Goal: Find specific page/section: Find specific page/section

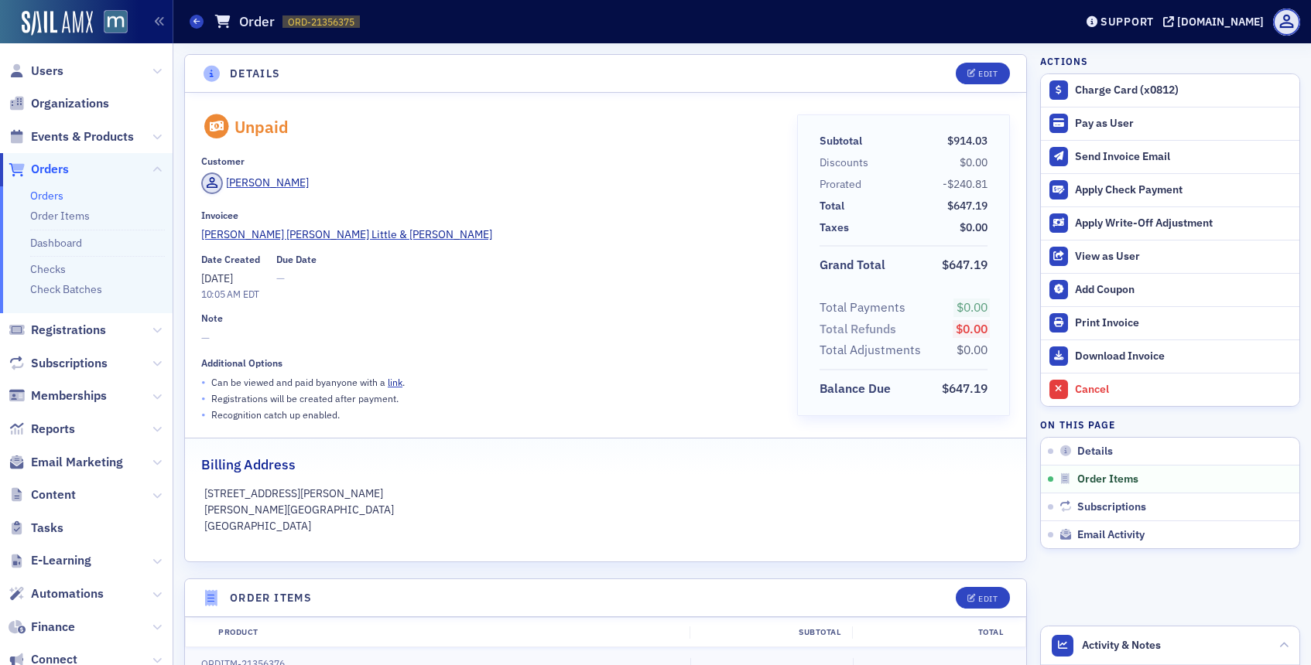
scroll to position [560, 0]
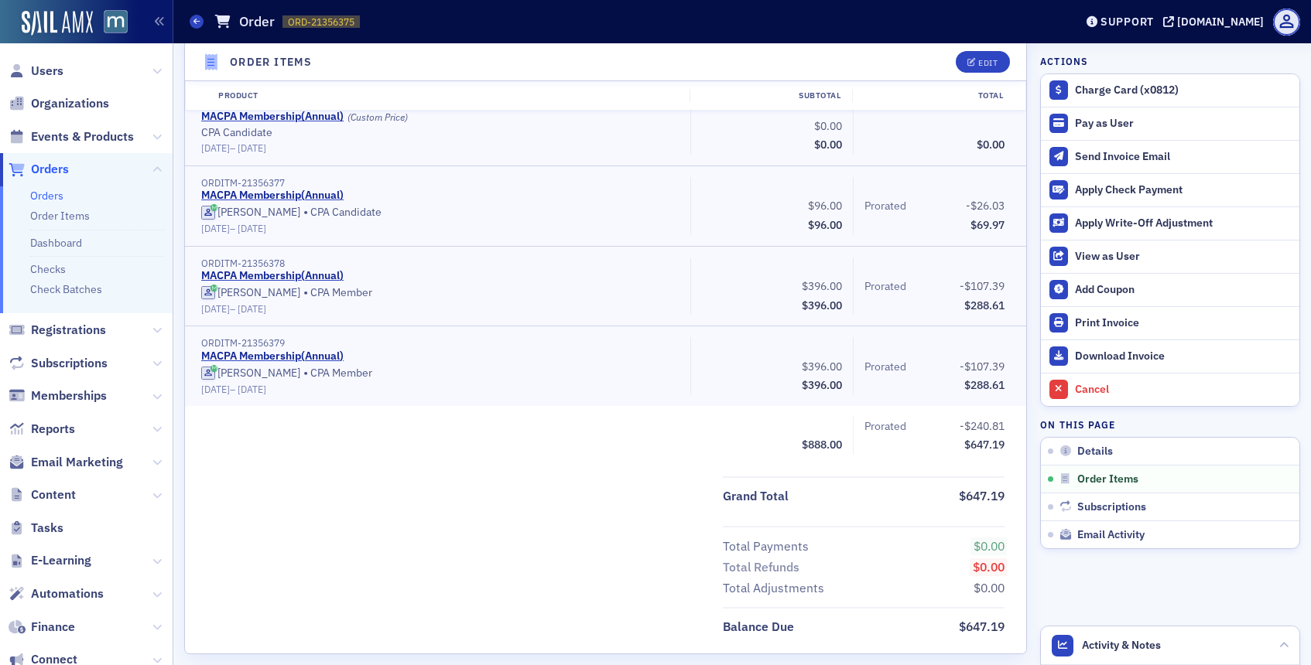
click at [67, 168] on span "Orders" at bounding box center [50, 169] width 38 height 17
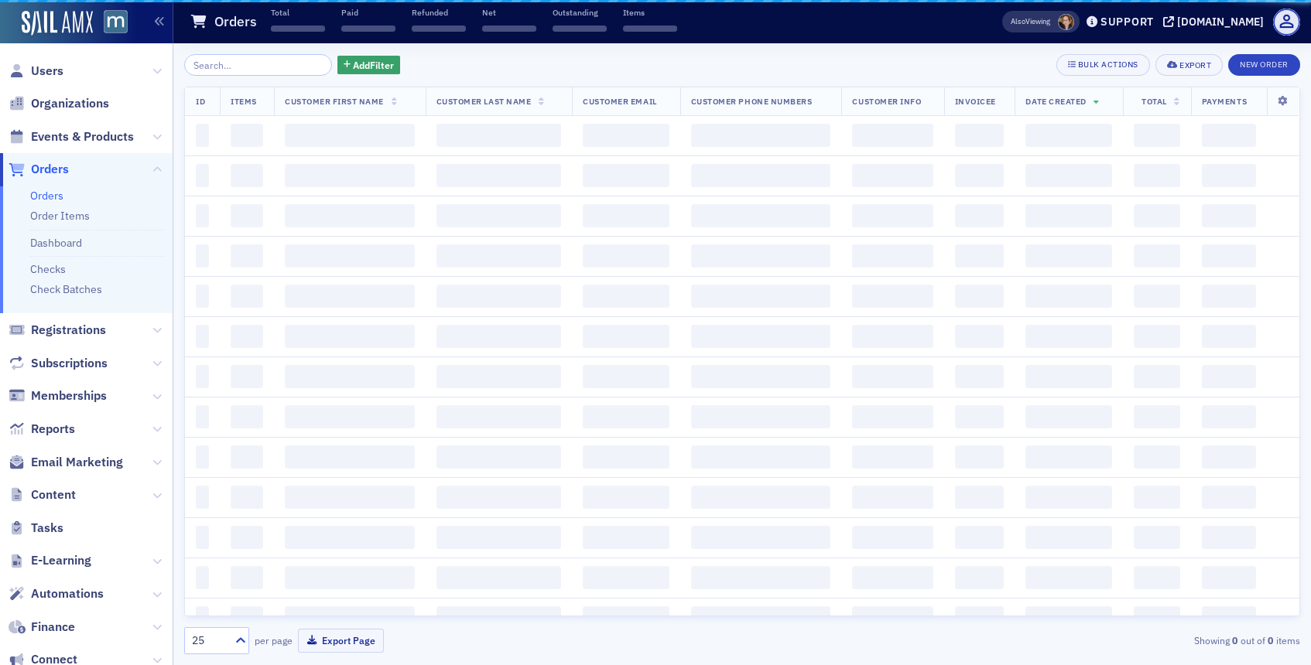
click at [289, 67] on input "search" at bounding box center [258, 65] width 148 height 22
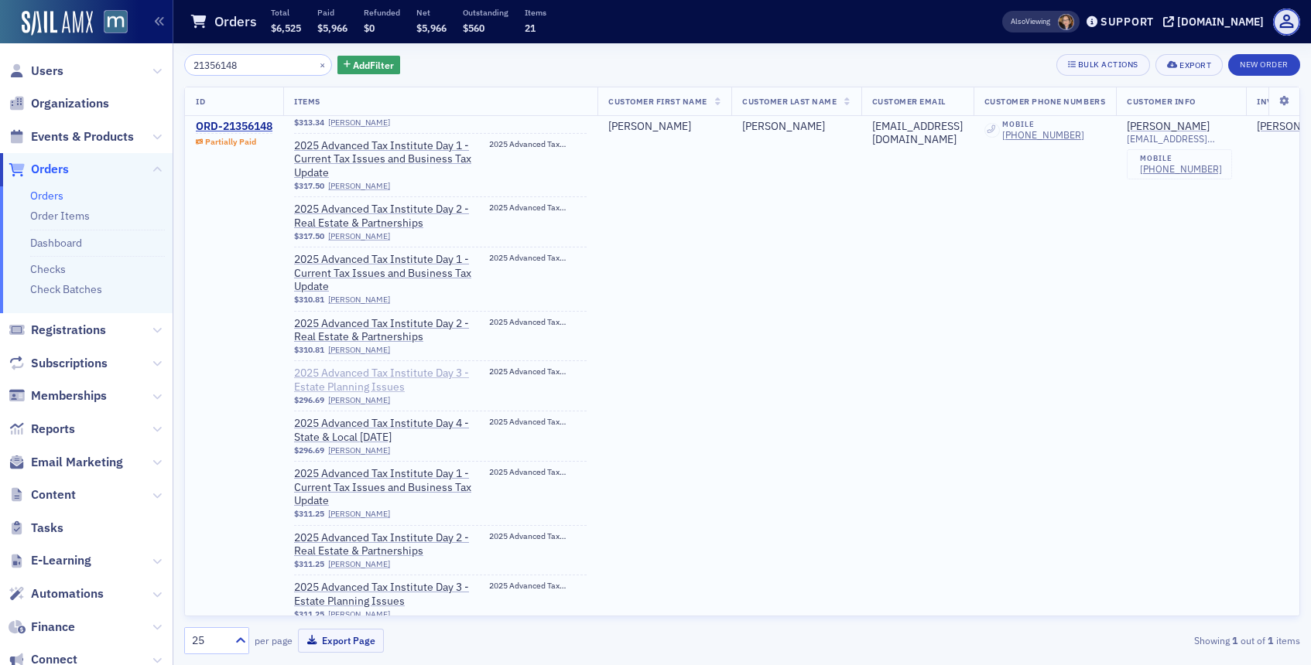
scroll to position [93, 0]
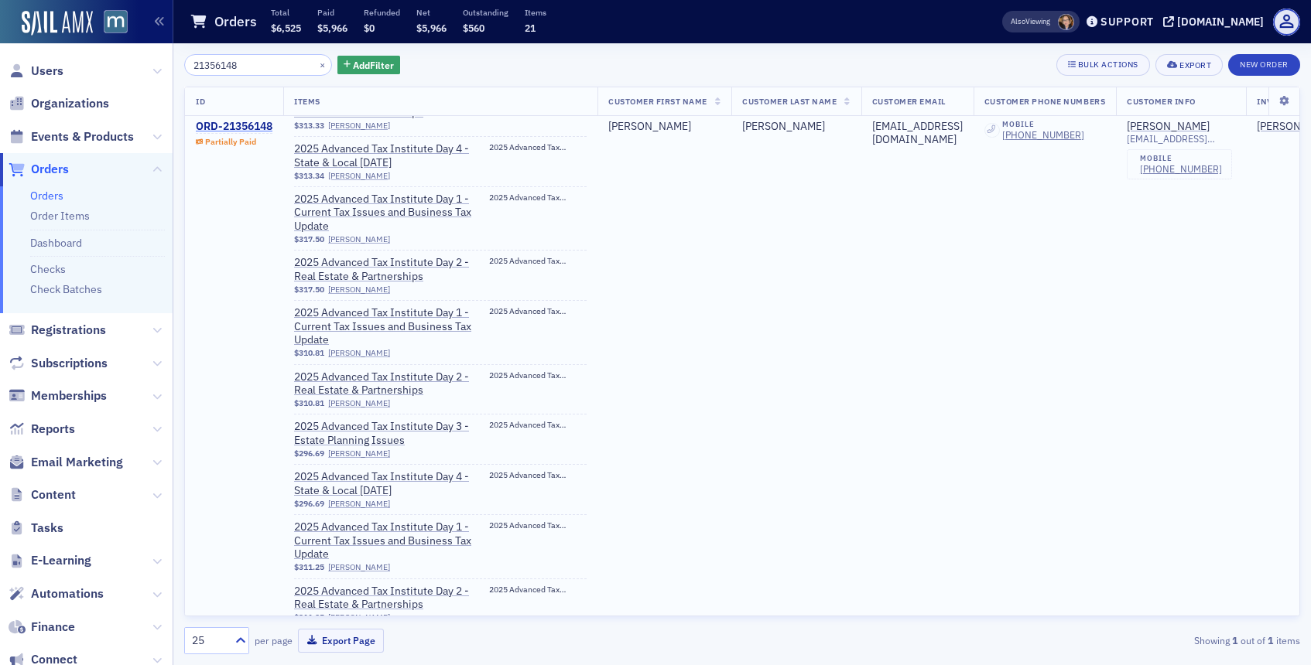
type input "21356148"
click at [243, 128] on div "ORD-21356148" at bounding box center [234, 127] width 77 height 14
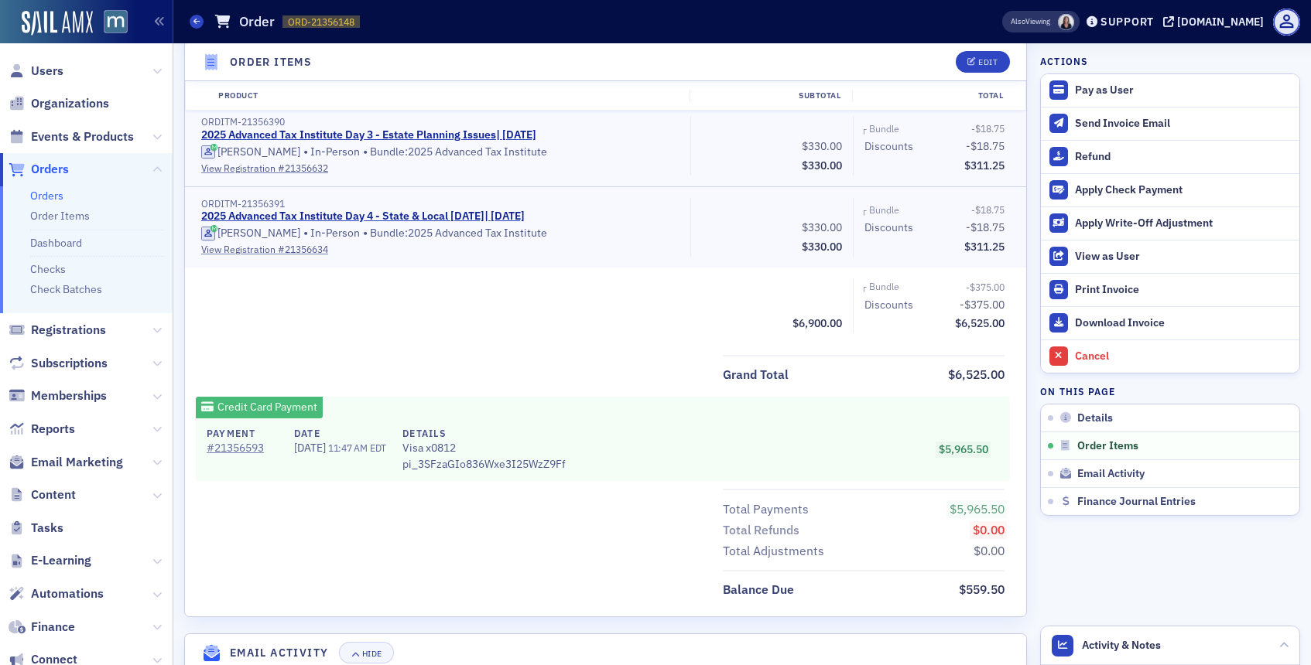
scroll to position [2057, 0]
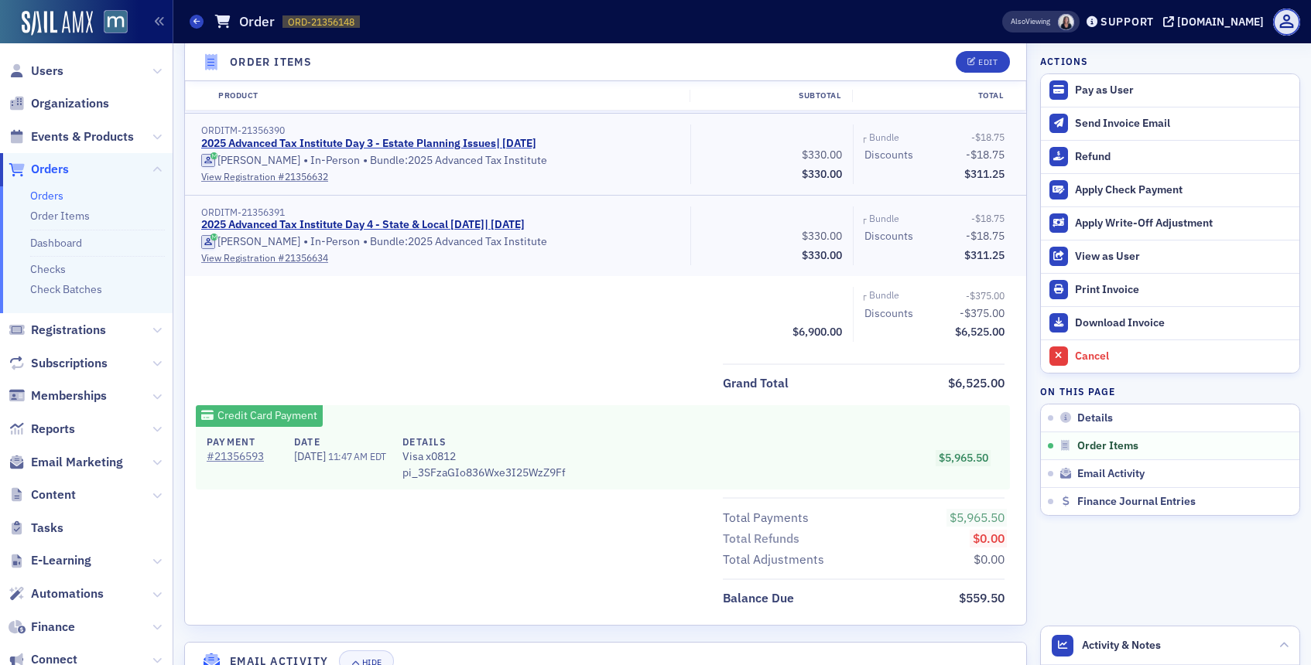
click at [46, 170] on span "Orders" at bounding box center [50, 169] width 38 height 17
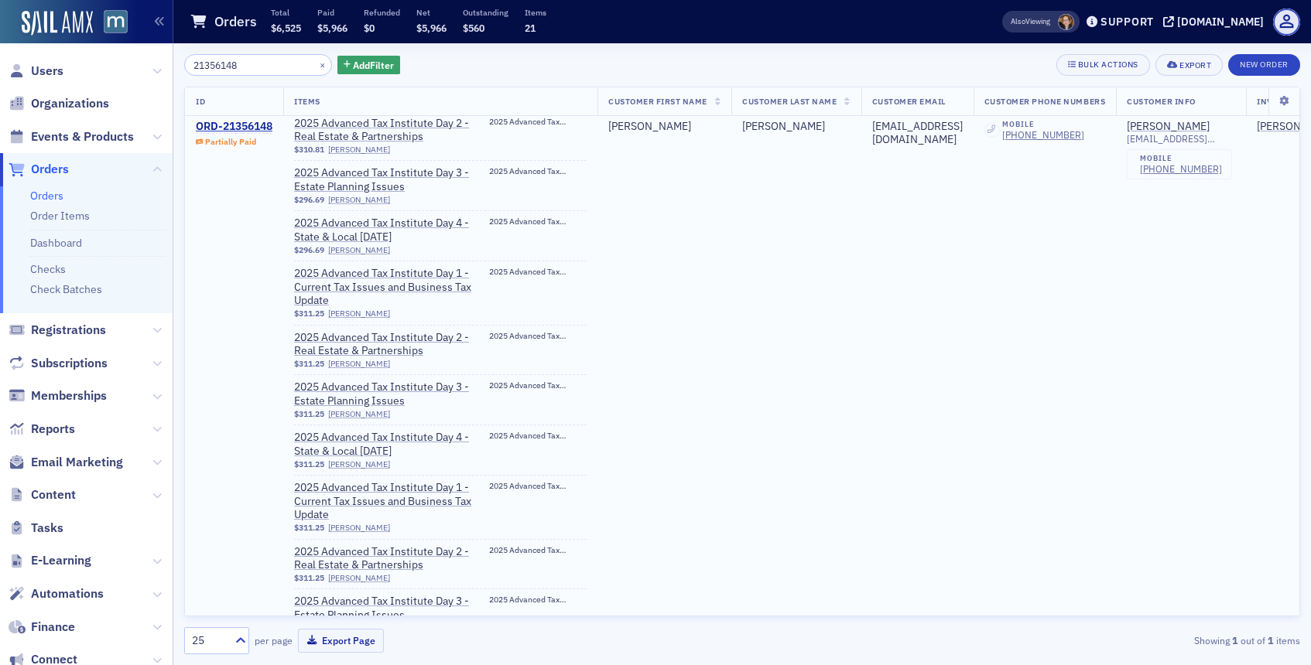
scroll to position [634, 0]
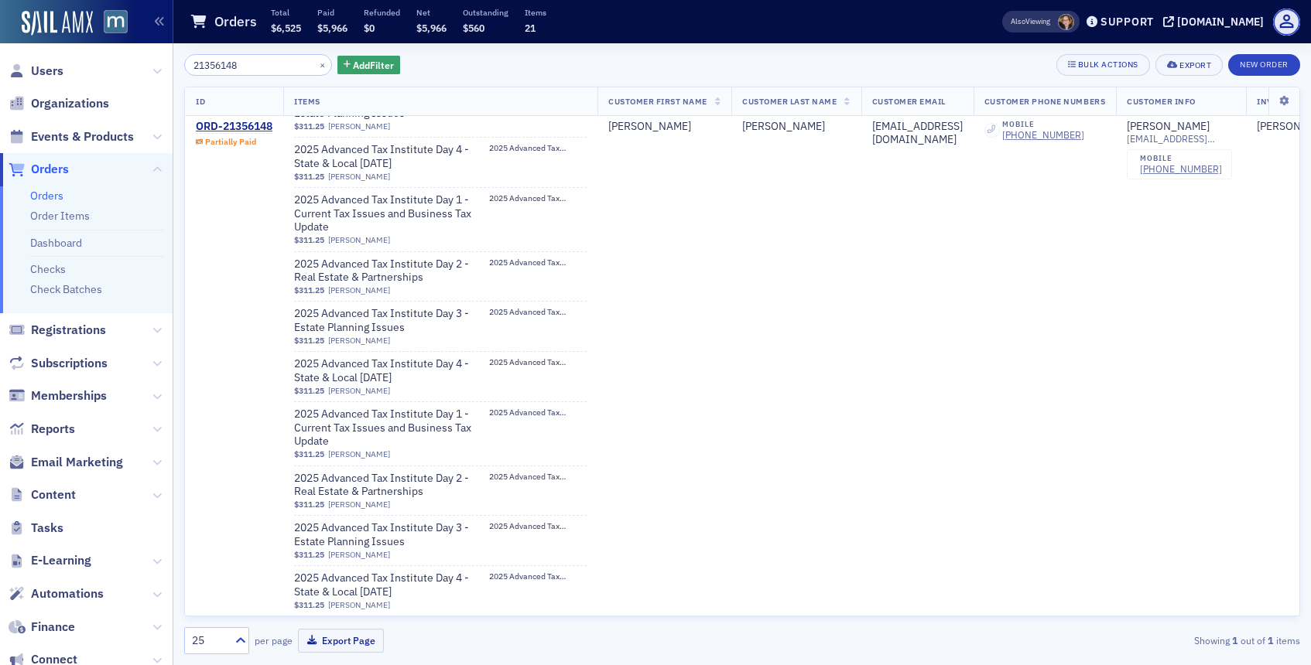
click at [56, 169] on span "Orders" at bounding box center [50, 169] width 38 height 17
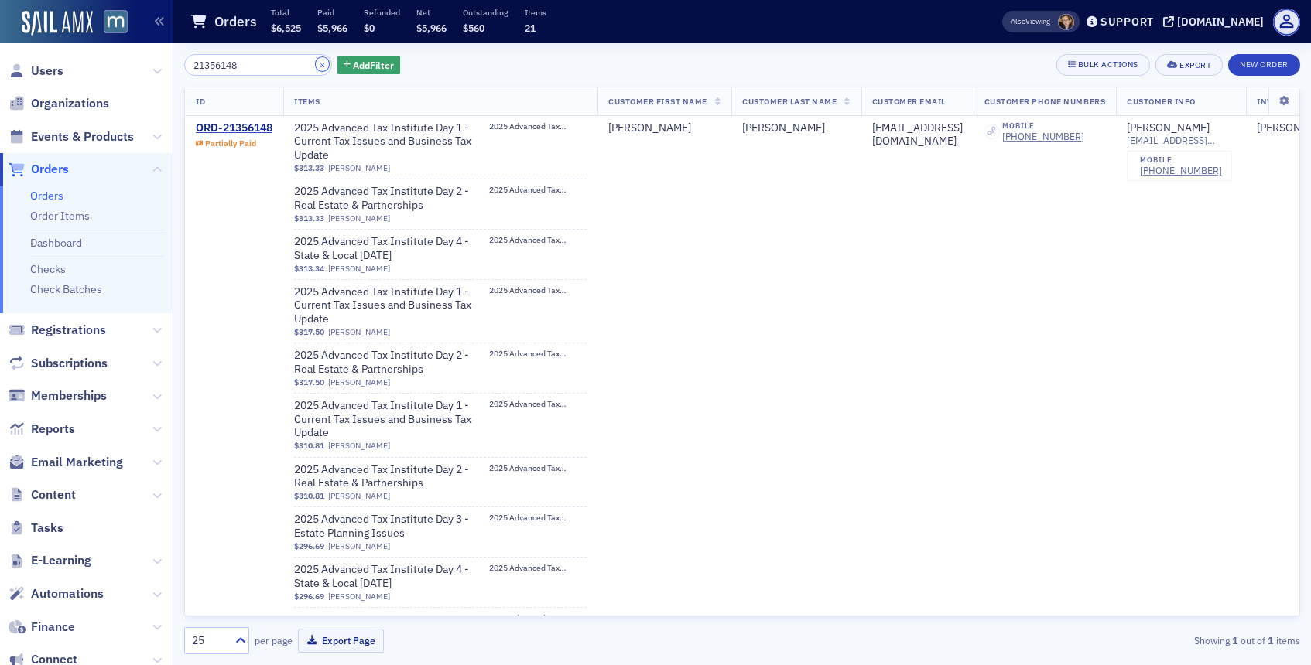
click at [316, 64] on button "×" at bounding box center [323, 64] width 14 height 14
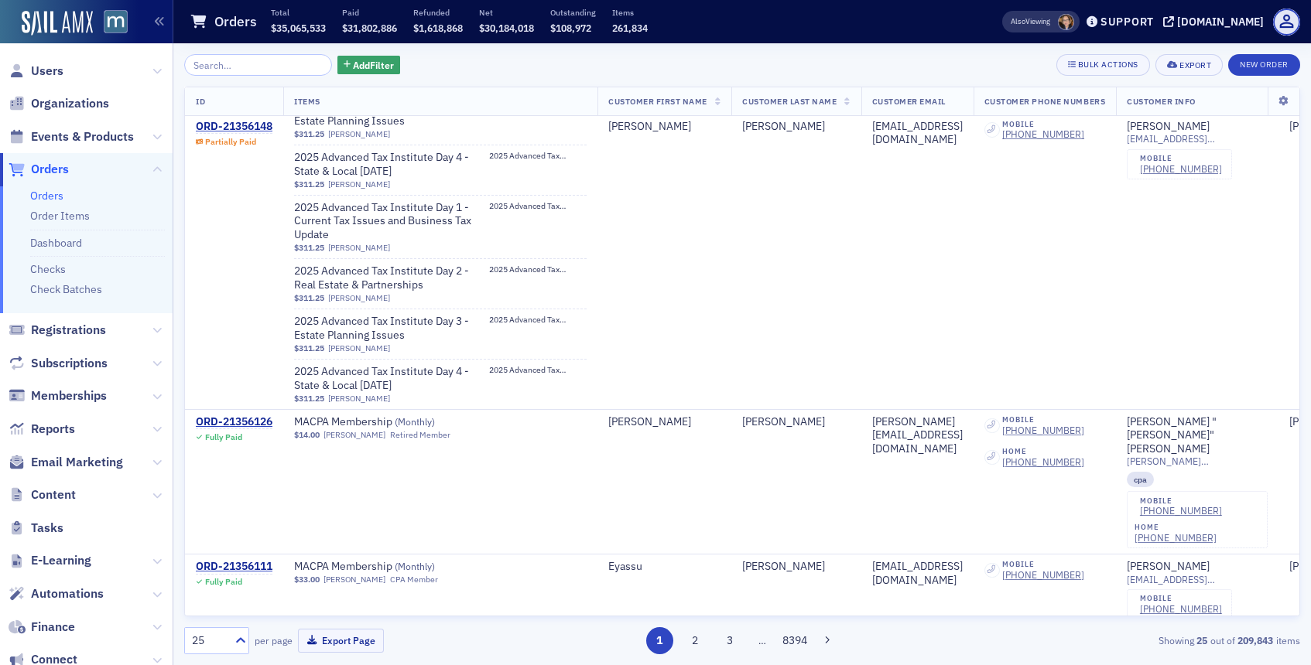
scroll to position [3151, 0]
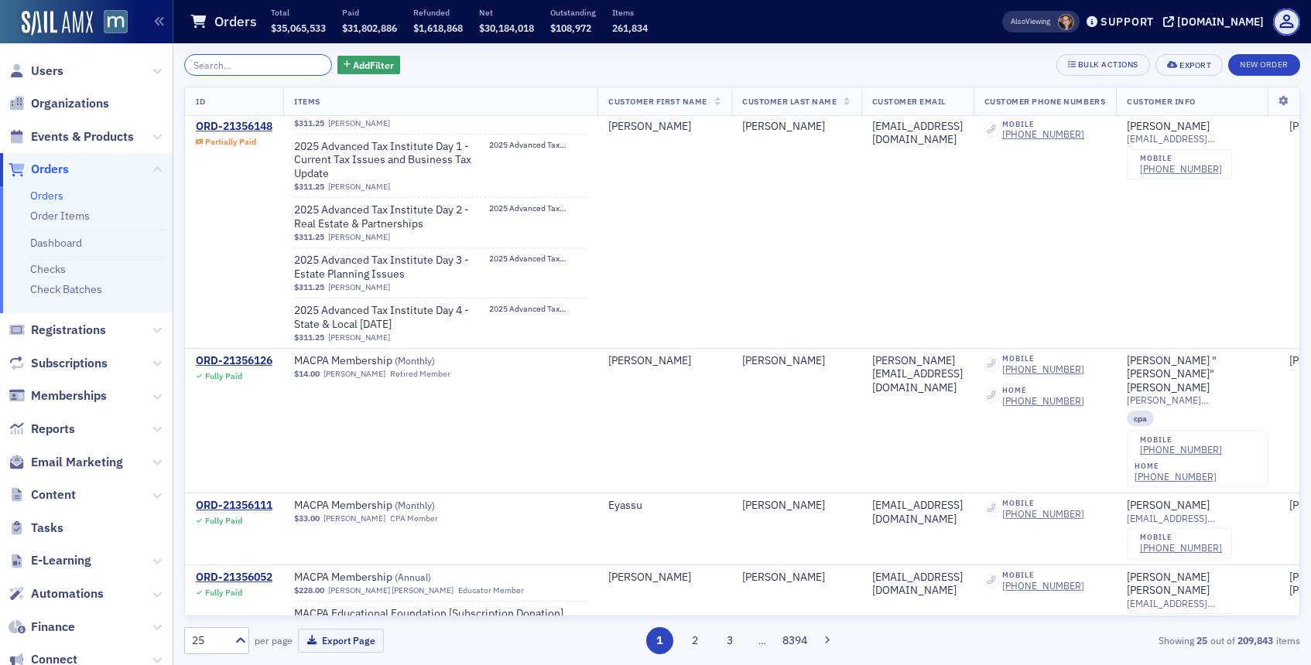
click at [263, 63] on input "search" at bounding box center [258, 65] width 148 height 22
paste input "#21356148"
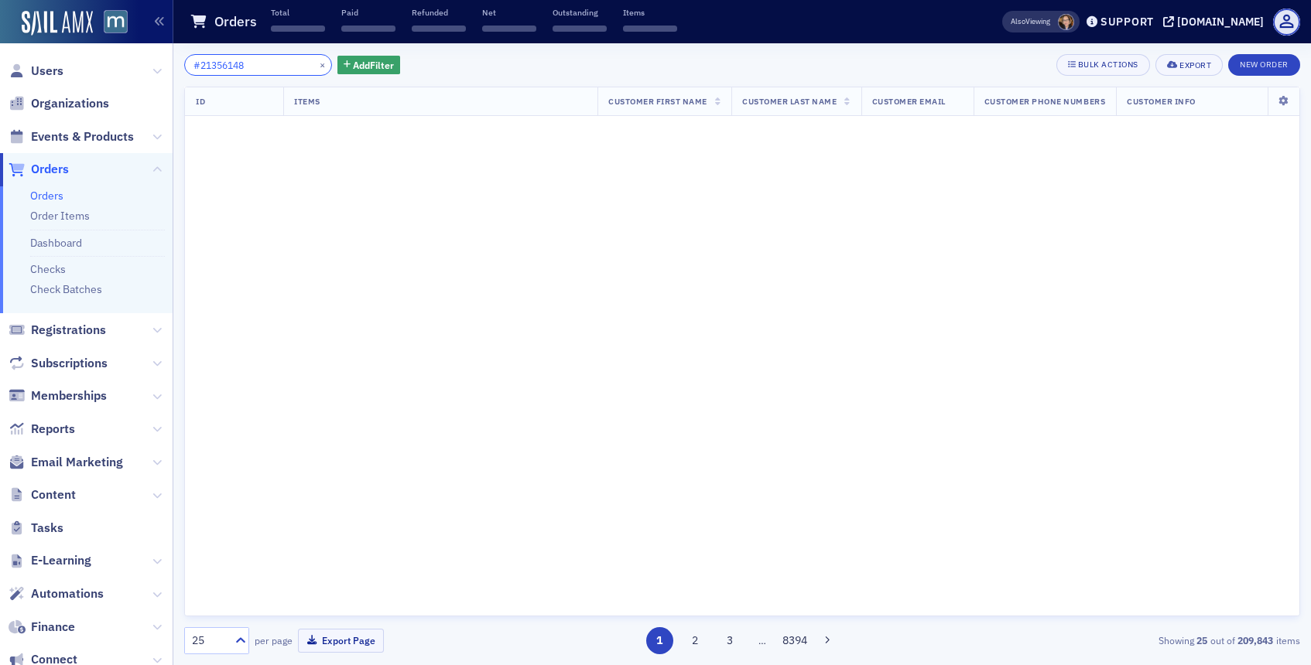
click at [196, 69] on input "#21356148" at bounding box center [258, 65] width 148 height 22
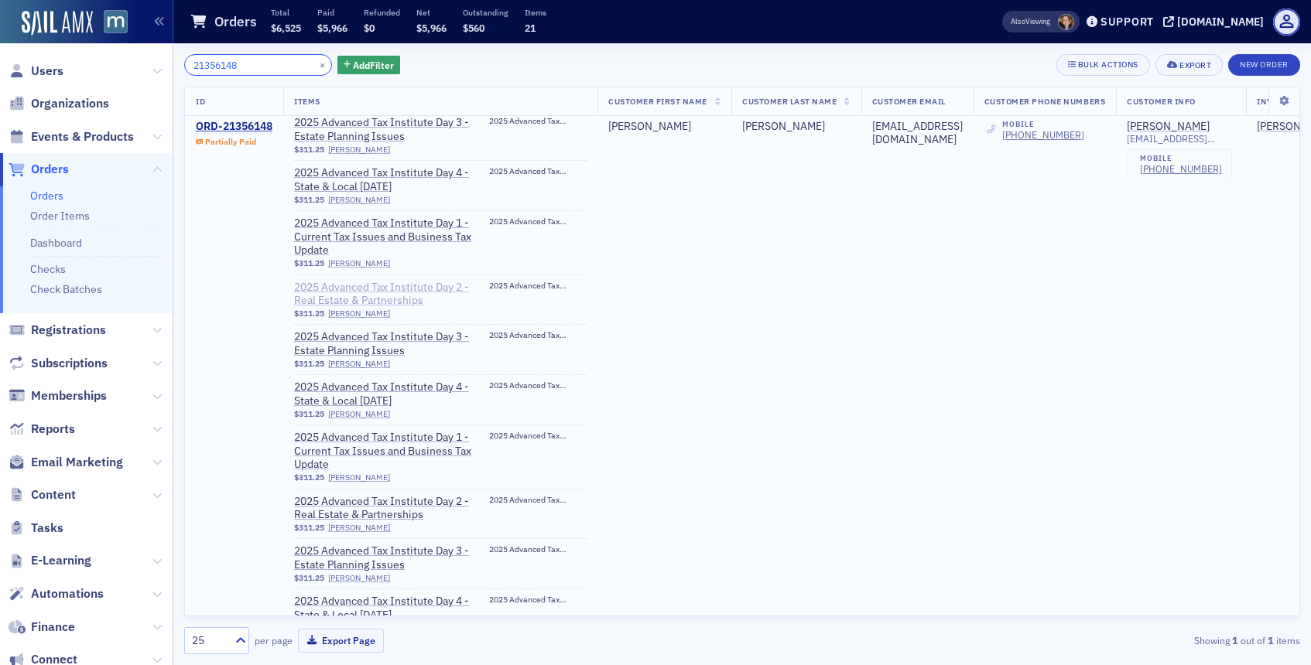
scroll to position [634, 0]
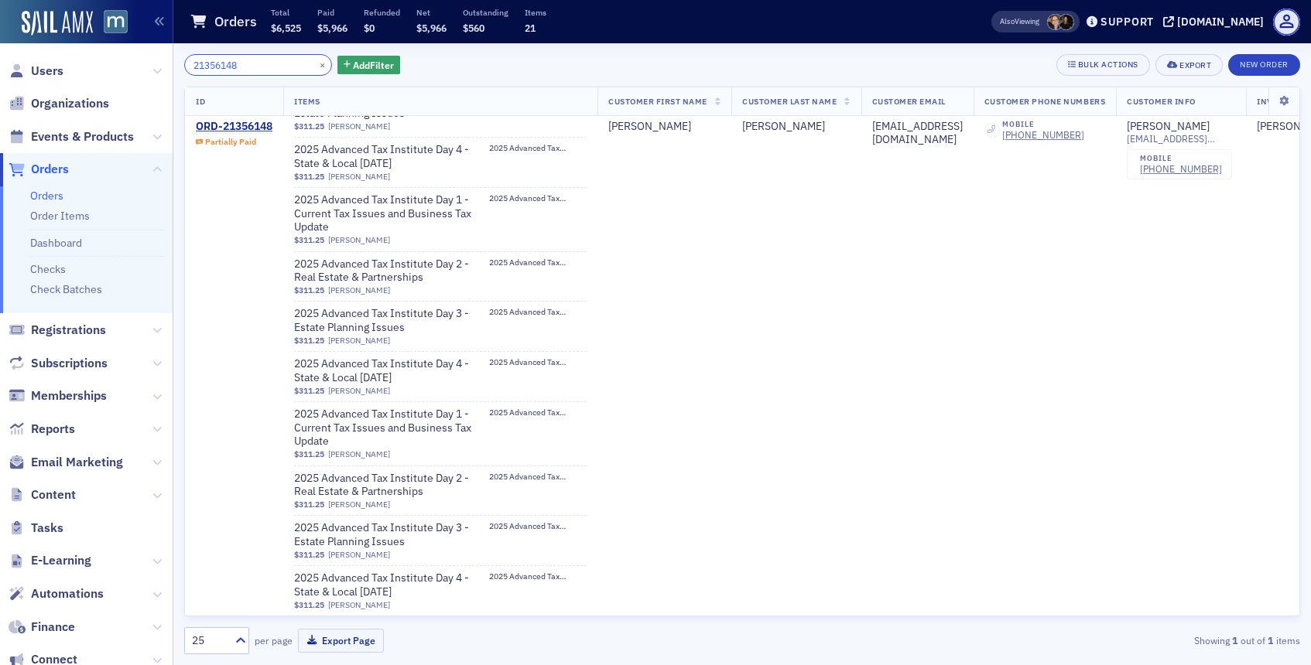
type input "21356148"
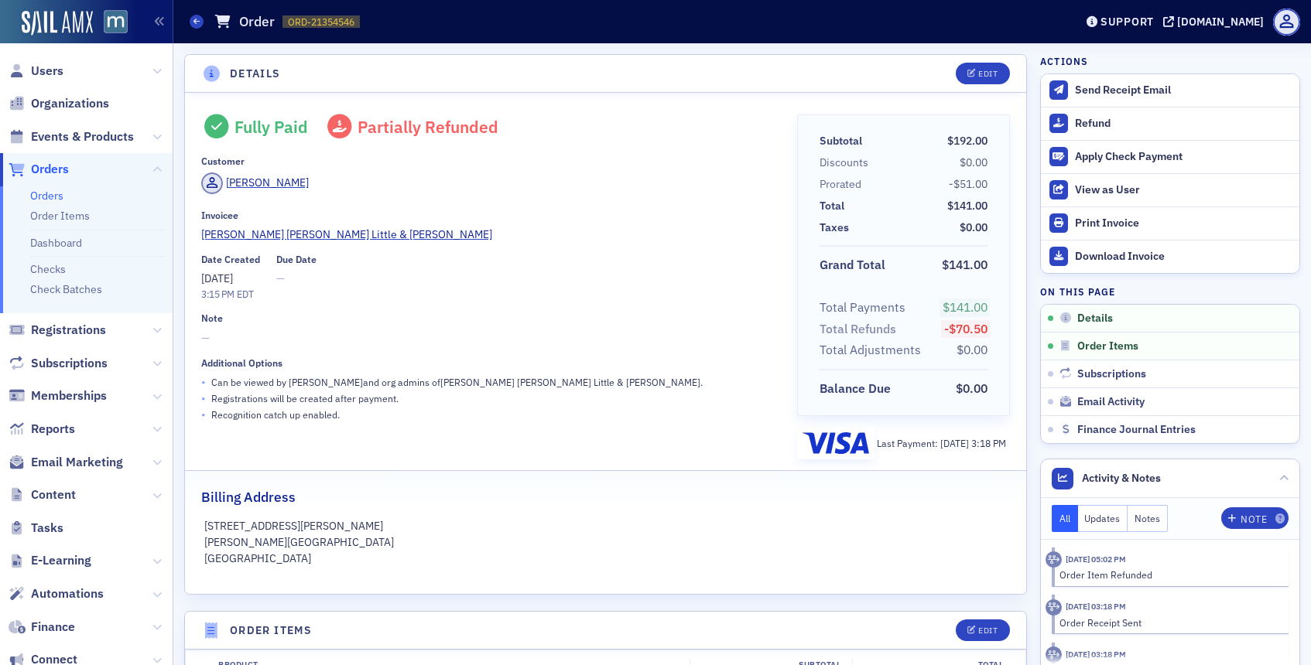
click at [63, 77] on span "Users" at bounding box center [86, 70] width 173 height 33
click at [57, 63] on span "Users" at bounding box center [47, 71] width 32 height 17
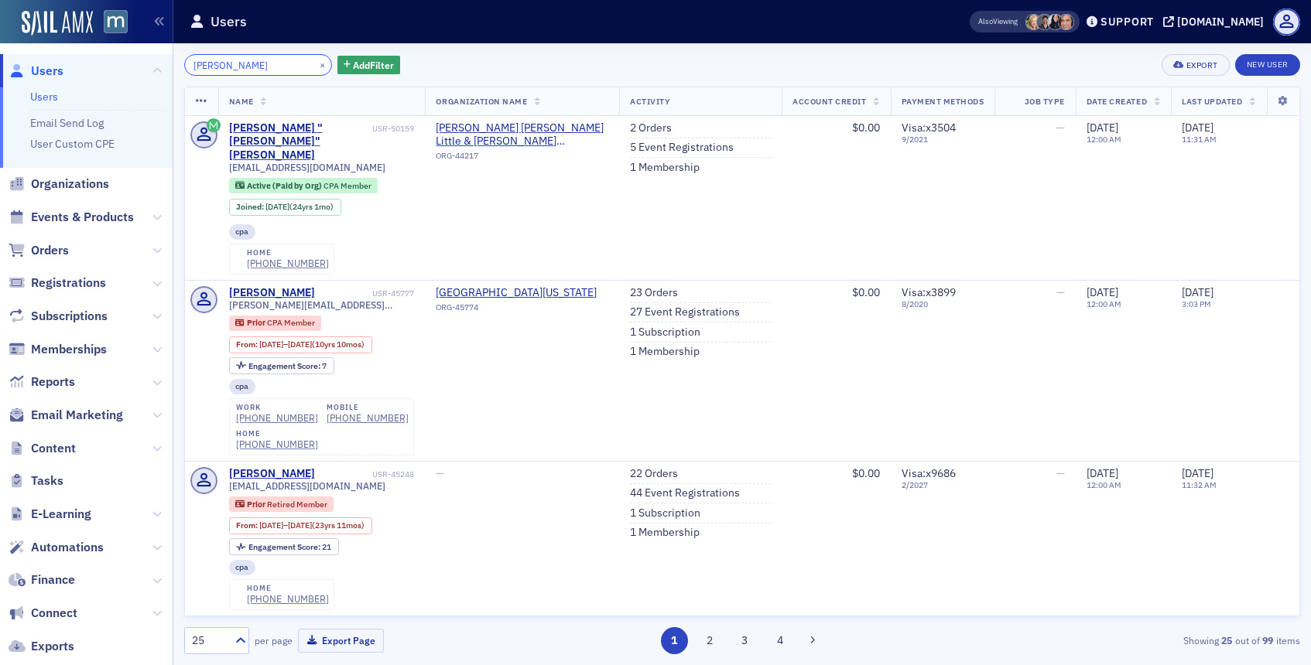
type input "[PERSON_NAME]"
